Goal: Use online tool/utility: Utilize a website feature to perform a specific function

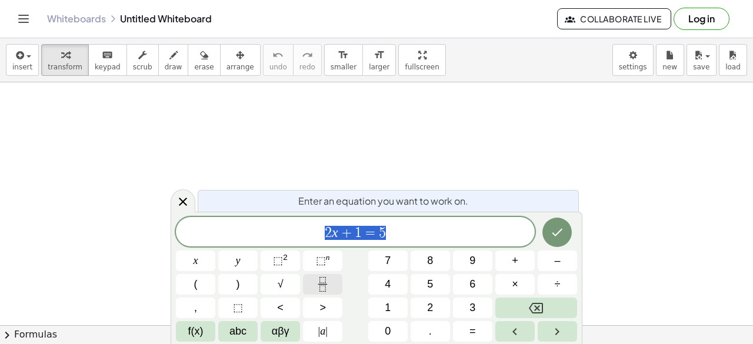
click at [323, 285] on icon "Fraction" at bounding box center [322, 284] width 15 height 15
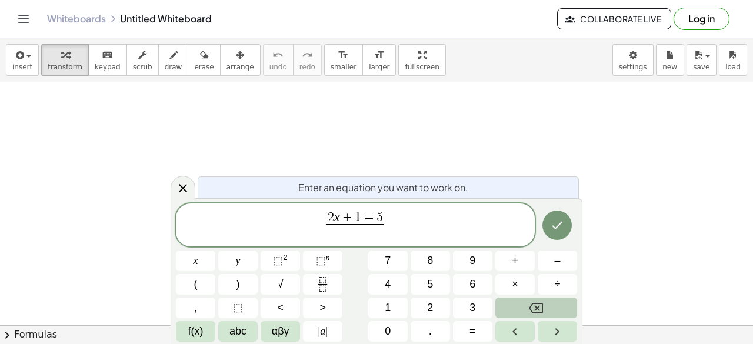
click at [558, 309] on button "Backspace" at bounding box center [536, 308] width 82 height 21
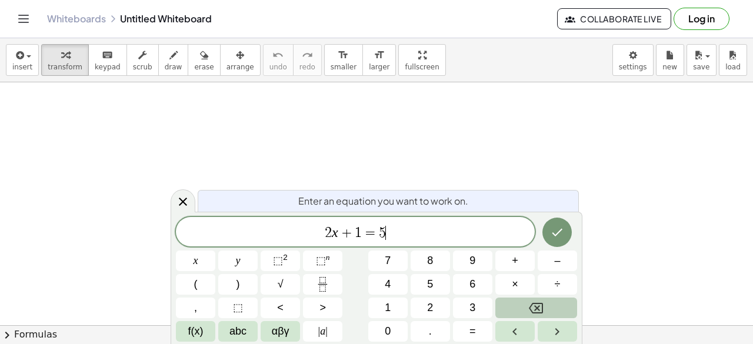
click at [558, 309] on button "Backspace" at bounding box center [536, 308] width 82 height 21
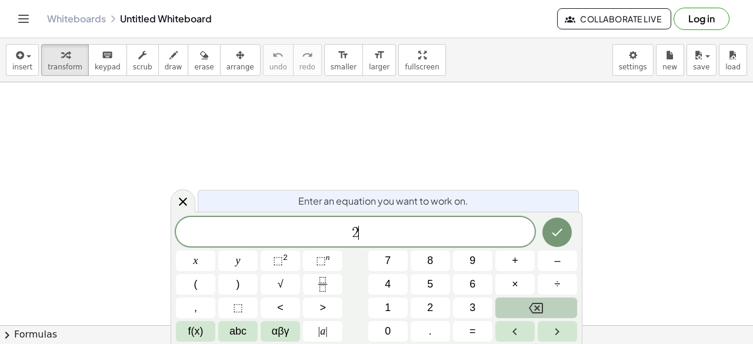
click at [558, 309] on button "Backspace" at bounding box center [536, 308] width 82 height 21
click at [314, 285] on button "Fraction" at bounding box center [322, 284] width 39 height 21
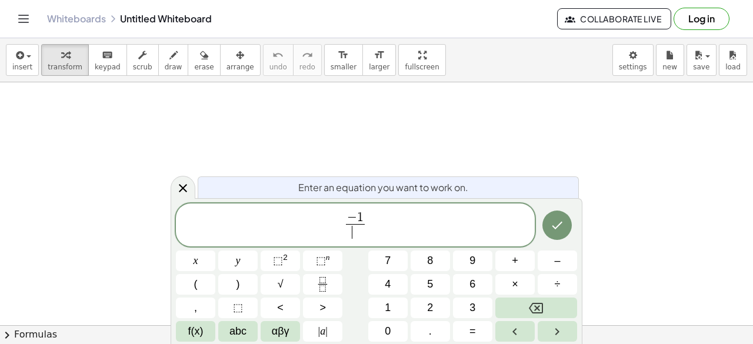
click at [355, 235] on span "​" at bounding box center [355, 232] width 19 height 16
click at [372, 225] on span "− 1 1 5 ​ ​" at bounding box center [355, 226] width 359 height 31
click at [333, 276] on button "Fraction" at bounding box center [322, 284] width 39 height 21
click at [423, 292] on button "5" at bounding box center [430, 284] width 39 height 21
click at [401, 225] on span "− 1 1 5 ​ − 1 5 ​ ​" at bounding box center [355, 226] width 359 height 31
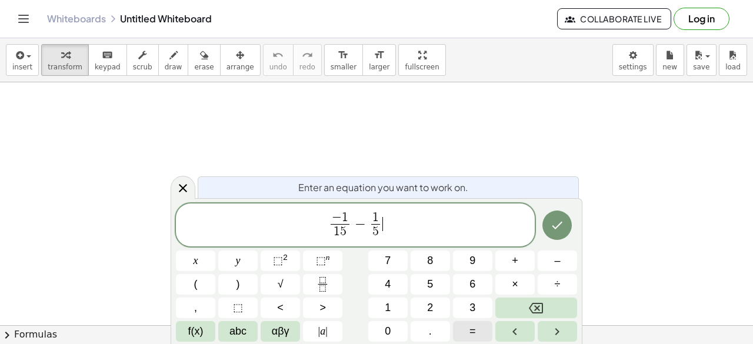
click at [481, 331] on button "=" at bounding box center [472, 331] width 39 height 21
drag, startPoint x: 368, startPoint y: 232, endPoint x: 362, endPoint y: 229, distance: 6.6
drag, startPoint x: 327, startPoint y: 233, endPoint x: 339, endPoint y: 233, distance: 11.8
drag, startPoint x: 359, startPoint y: 232, endPoint x: 369, endPoint y: 232, distance: 10.6
click at [369, 232] on span "− 1 1 5 ​ − 1 5 ​ =" at bounding box center [355, 226] width 359 height 31
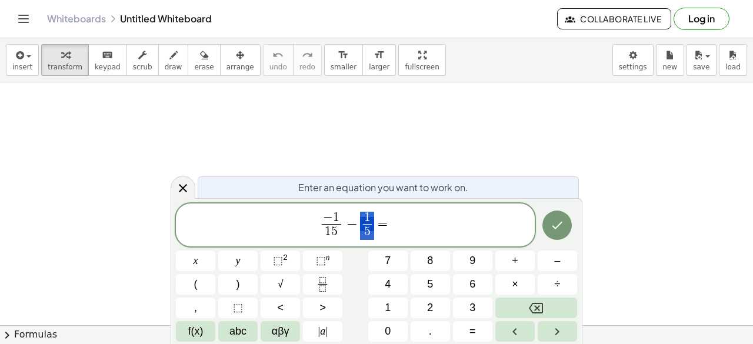
drag, startPoint x: 362, startPoint y: 233, endPoint x: 369, endPoint y: 235, distance: 7.7
click at [395, 226] on span "− 1 1 5 ​ − 1 5 ​ ​ =" at bounding box center [355, 226] width 359 height 31
click at [331, 286] on button "Fraction" at bounding box center [322, 284] width 39 height 21
drag, startPoint x: 329, startPoint y: 217, endPoint x: 325, endPoint y: 230, distance: 13.6
drag, startPoint x: 336, startPoint y: 232, endPoint x: 269, endPoint y: 166, distance: 93.2
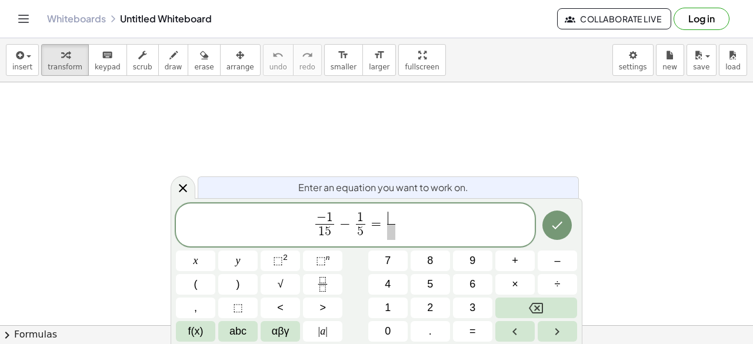
click at [390, 221] on span "​" at bounding box center [391, 218] width 8 height 13
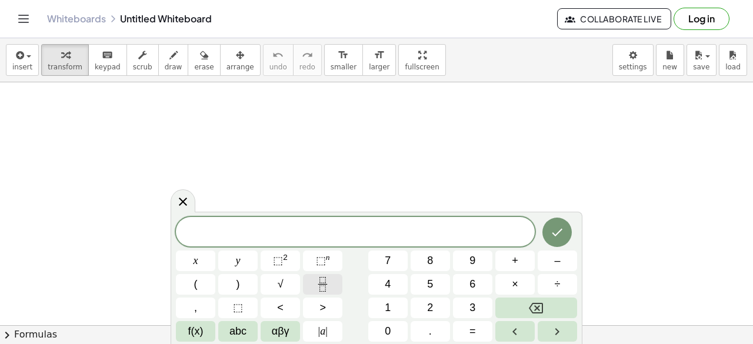
click at [316, 291] on icon "Fraction" at bounding box center [322, 284] width 15 height 15
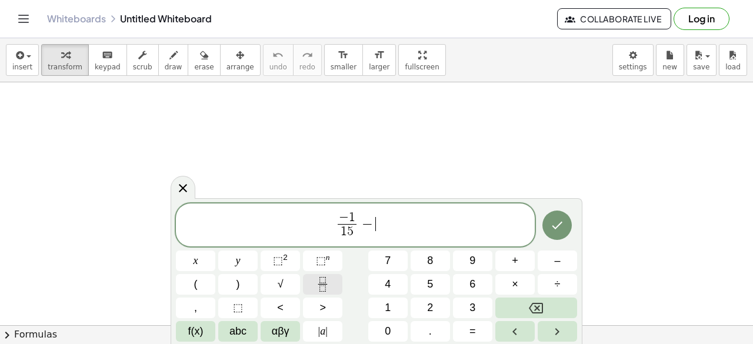
click at [321, 285] on icon "Fraction" at bounding box center [322, 284] width 15 height 15
click at [334, 280] on button "Fraction" at bounding box center [322, 284] width 39 height 21
click at [553, 254] on button "–" at bounding box center [557, 261] width 39 height 21
click at [390, 312] on span "1" at bounding box center [388, 308] width 6 height 16
click at [391, 238] on span at bounding box center [391, 232] width 19 height 16
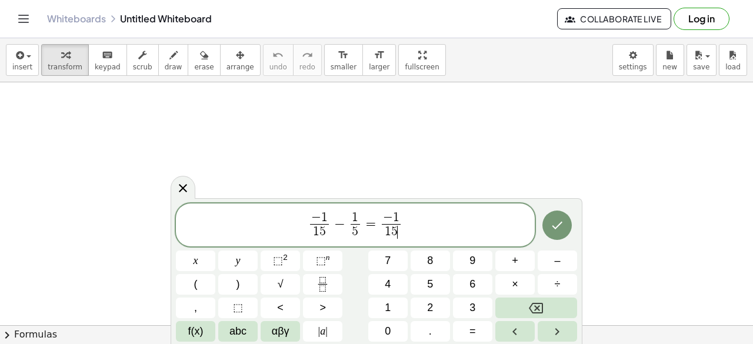
click at [401, 227] on span "− 1 1 5 ​ ​" at bounding box center [391, 226] width 24 height 29
click at [402, 225] on span "− 1 1 5 ​ − 1 5 ​ = − 1 1 5 ​ ​" at bounding box center [355, 226] width 359 height 31
click at [540, 263] on button "–" at bounding box center [557, 261] width 39 height 21
click at [330, 282] on button "Fraction" at bounding box center [322, 284] width 39 height 21
click at [412, 232] on span at bounding box center [412, 232] width 8 height 16
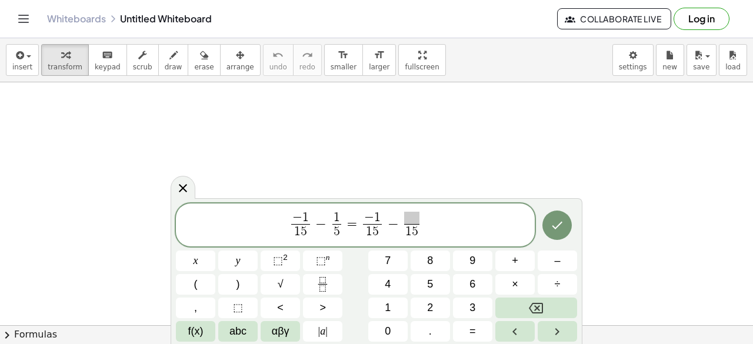
click at [411, 218] on span at bounding box center [411, 218] width 15 height 13
click at [463, 305] on button "3" at bounding box center [472, 308] width 39 height 21
click at [434, 221] on span "− 1 1 5 ​ − 1 5 ​ = − 1 1 5 ​ − 3 ​ 1 5 ​" at bounding box center [355, 226] width 359 height 31
drag, startPoint x: 398, startPoint y: 214, endPoint x: 404, endPoint y: 229, distance: 16.6
click at [446, 220] on span "− 1 1 5 ​ − 1 5 ​ = − 1 1 5 ​ − 3 1 5 ​ =" at bounding box center [355, 226] width 359 height 31
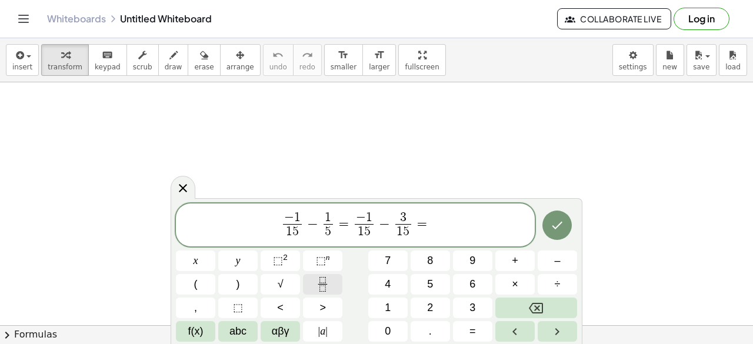
click at [333, 282] on button "Fraction" at bounding box center [322, 284] width 39 height 21
